Goal: Task Accomplishment & Management: Use online tool/utility

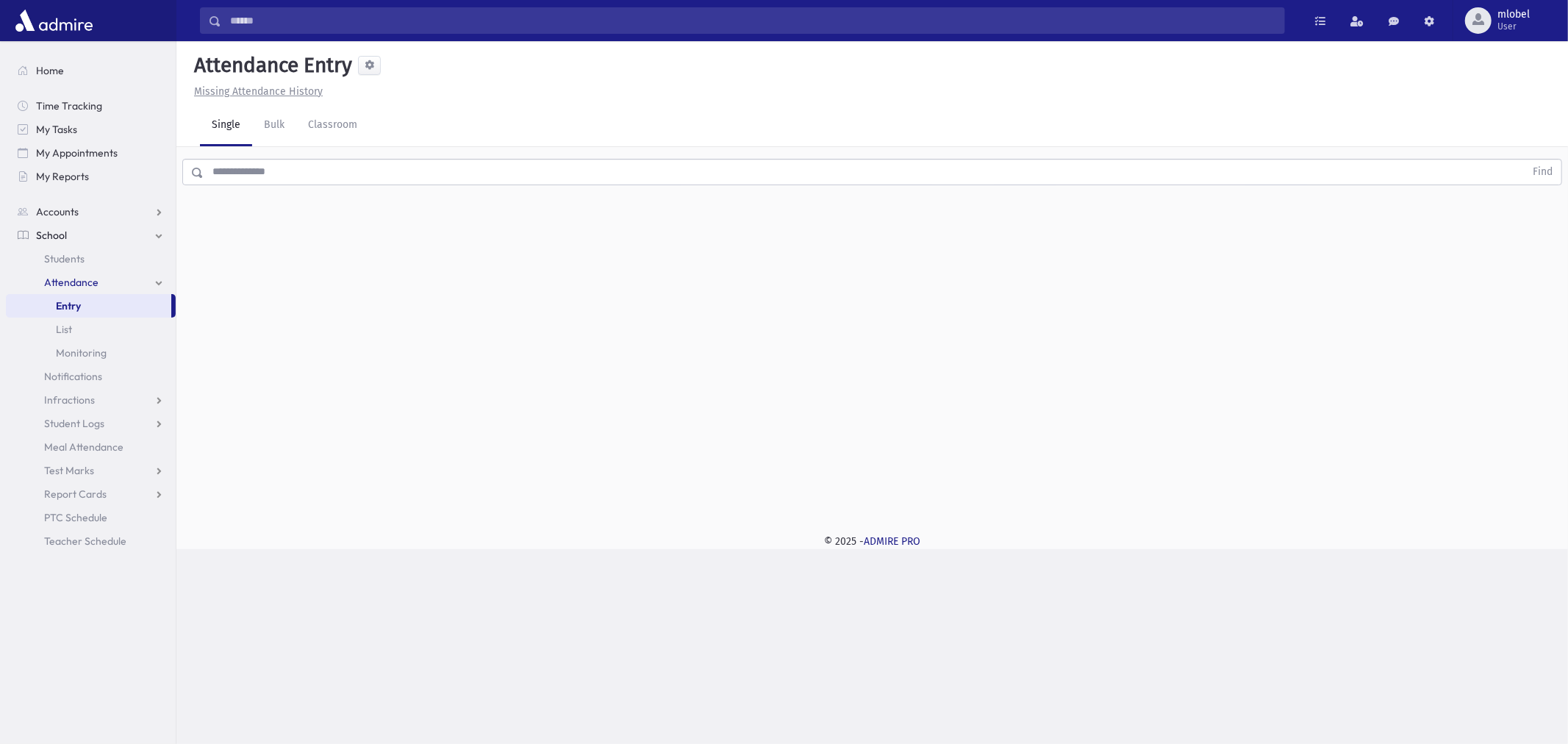
click at [99, 285] on link "Attendance" at bounding box center [91, 282] width 170 height 24
click at [94, 290] on link "Attendance" at bounding box center [91, 282] width 170 height 24
click at [88, 299] on link "Entry" at bounding box center [89, 305] width 166 height 24
click at [319, 175] on input "text" at bounding box center [864, 172] width 1321 height 27
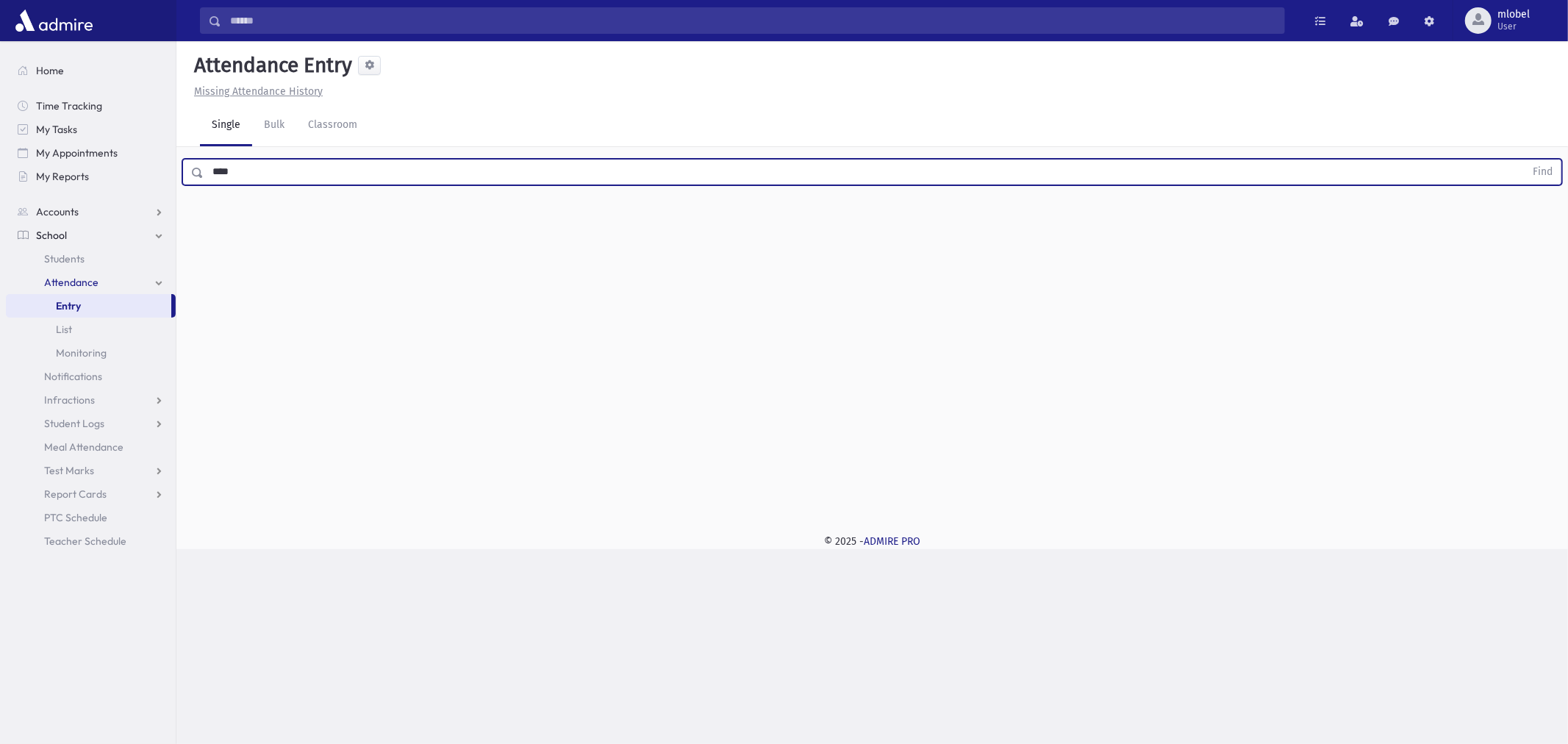
type input "****"
click at [1524, 160] on button "Find" at bounding box center [1543, 172] width 38 height 25
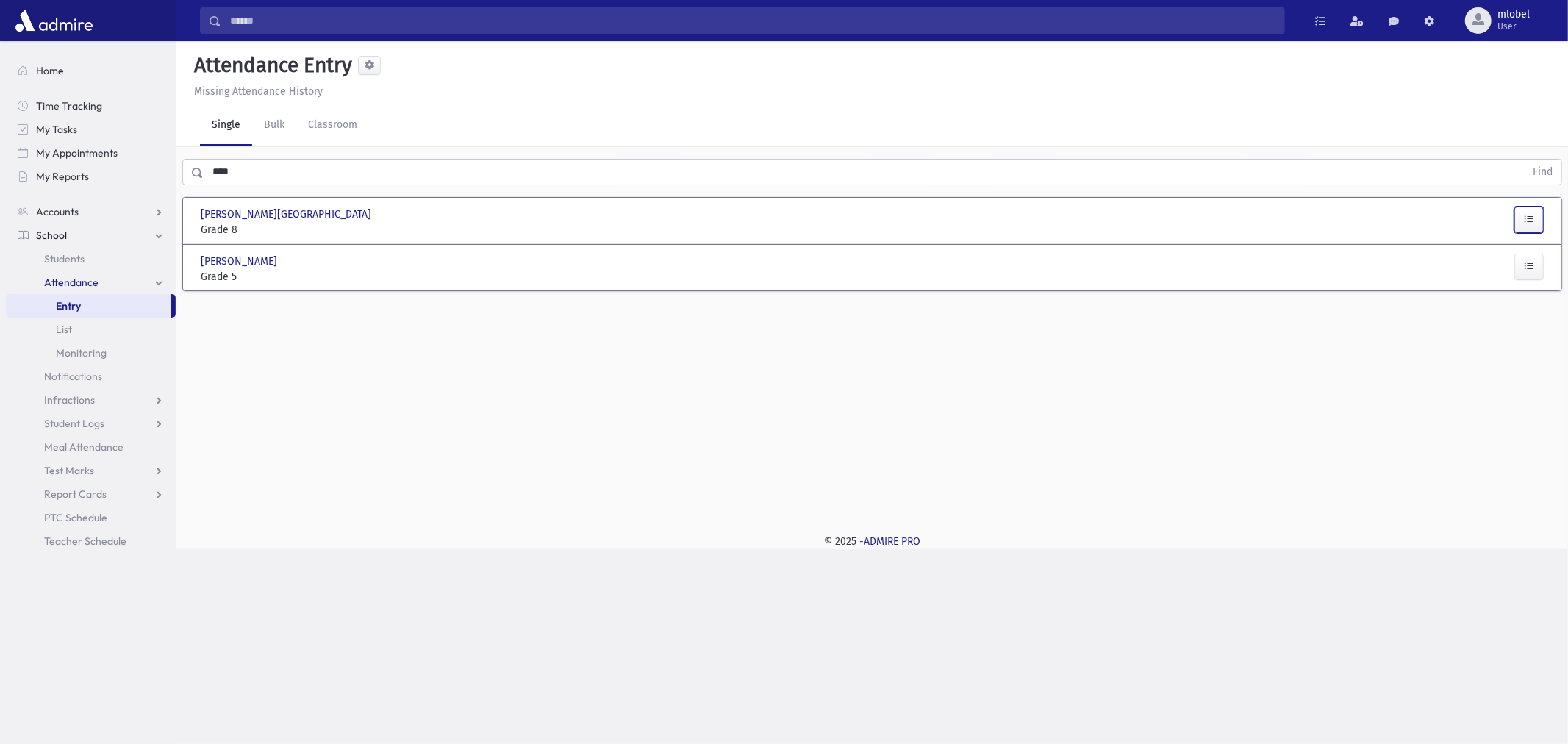
click at [1524, 217] on button "button" at bounding box center [1529, 219] width 29 height 27
